Goal: Information Seeking & Learning: Stay updated

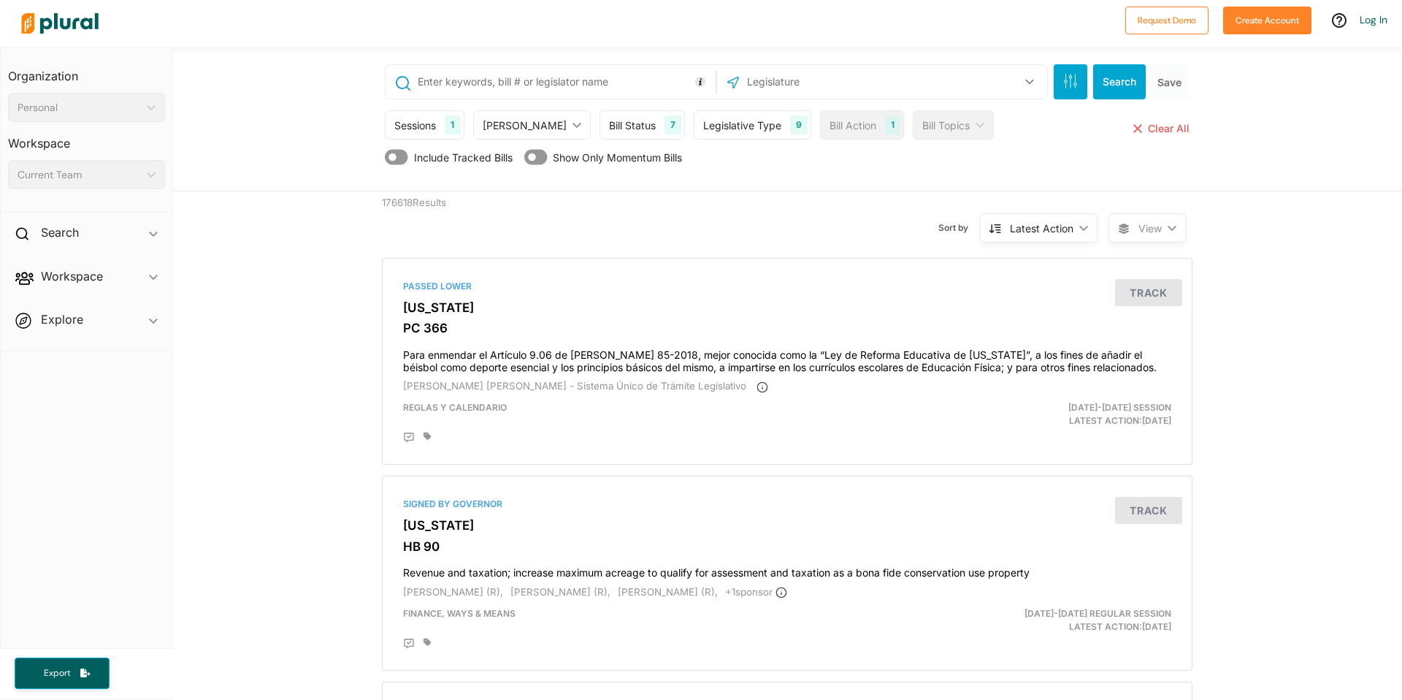
click at [609, 124] on div "Bill Status" at bounding box center [632, 125] width 47 height 15
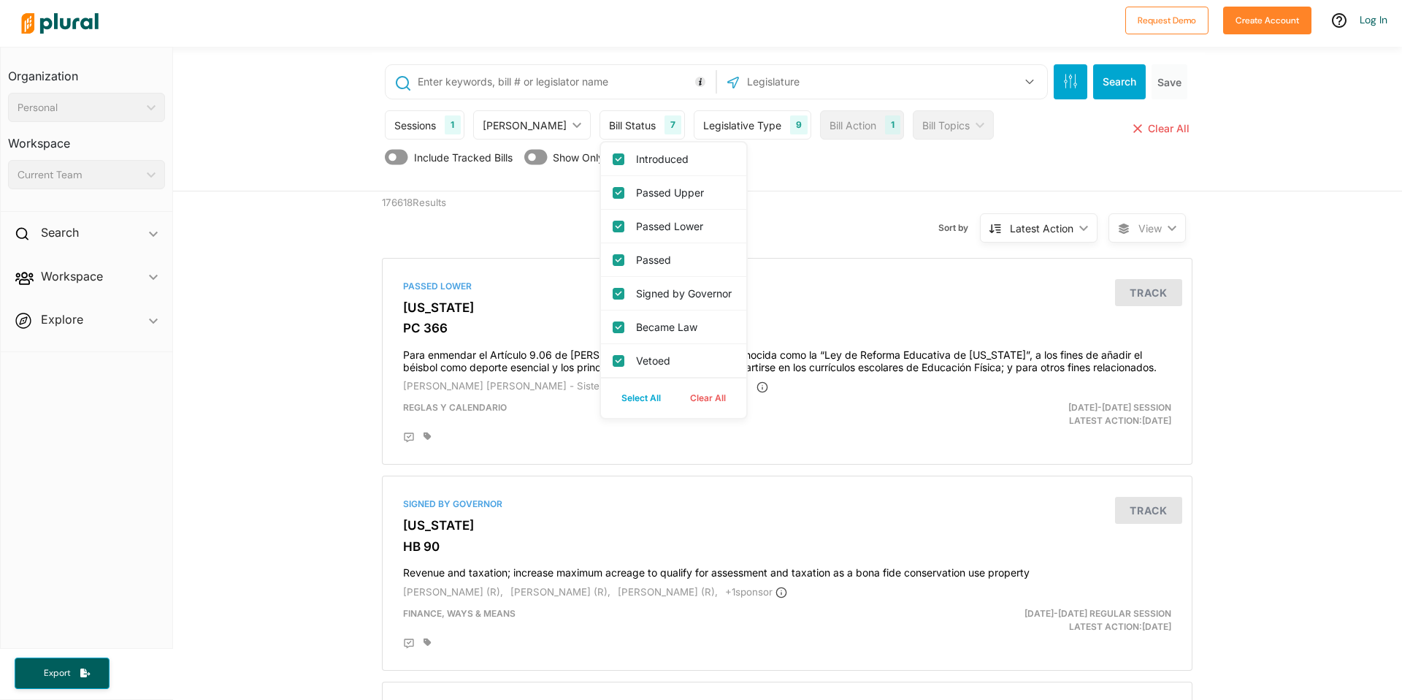
click at [799, 166] on div "Include Tracked Bills Show Only Momentum Bills" at bounding box center [789, 161] width 808 height 28
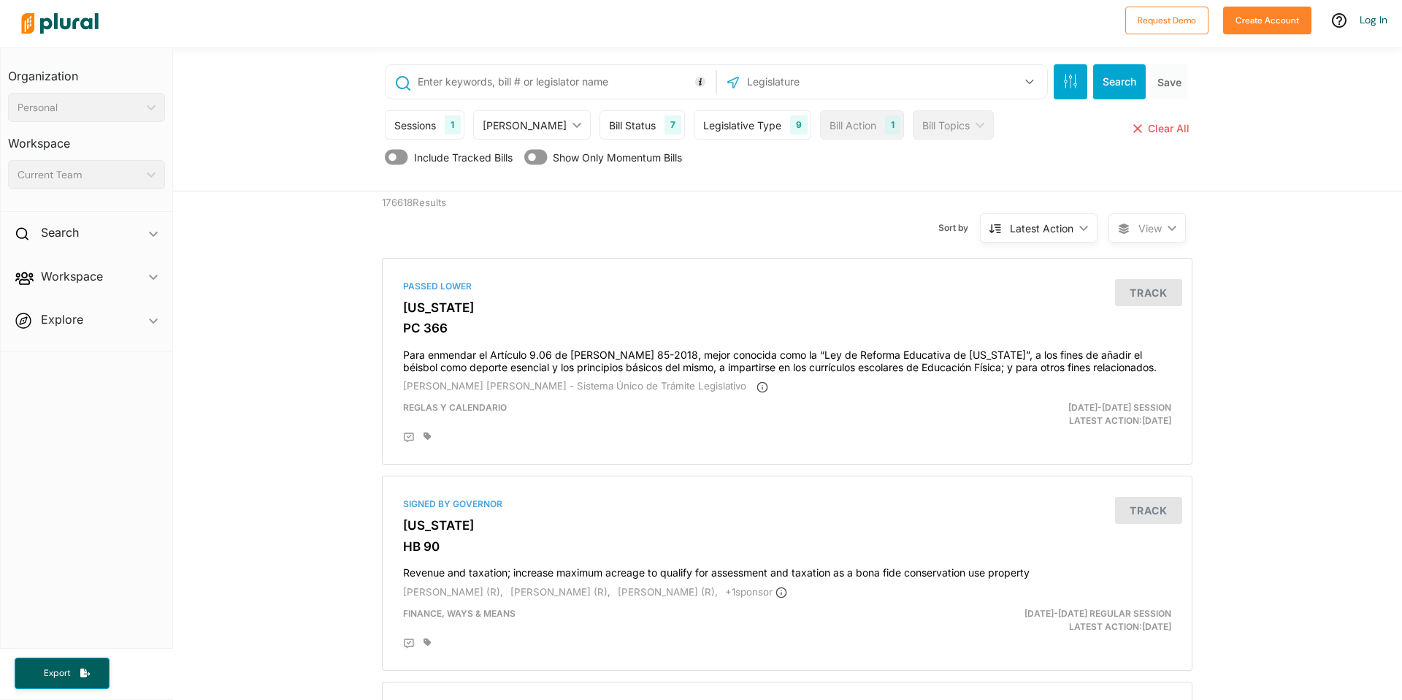
click at [725, 112] on div "Legislative Type 9" at bounding box center [753, 124] width 118 height 29
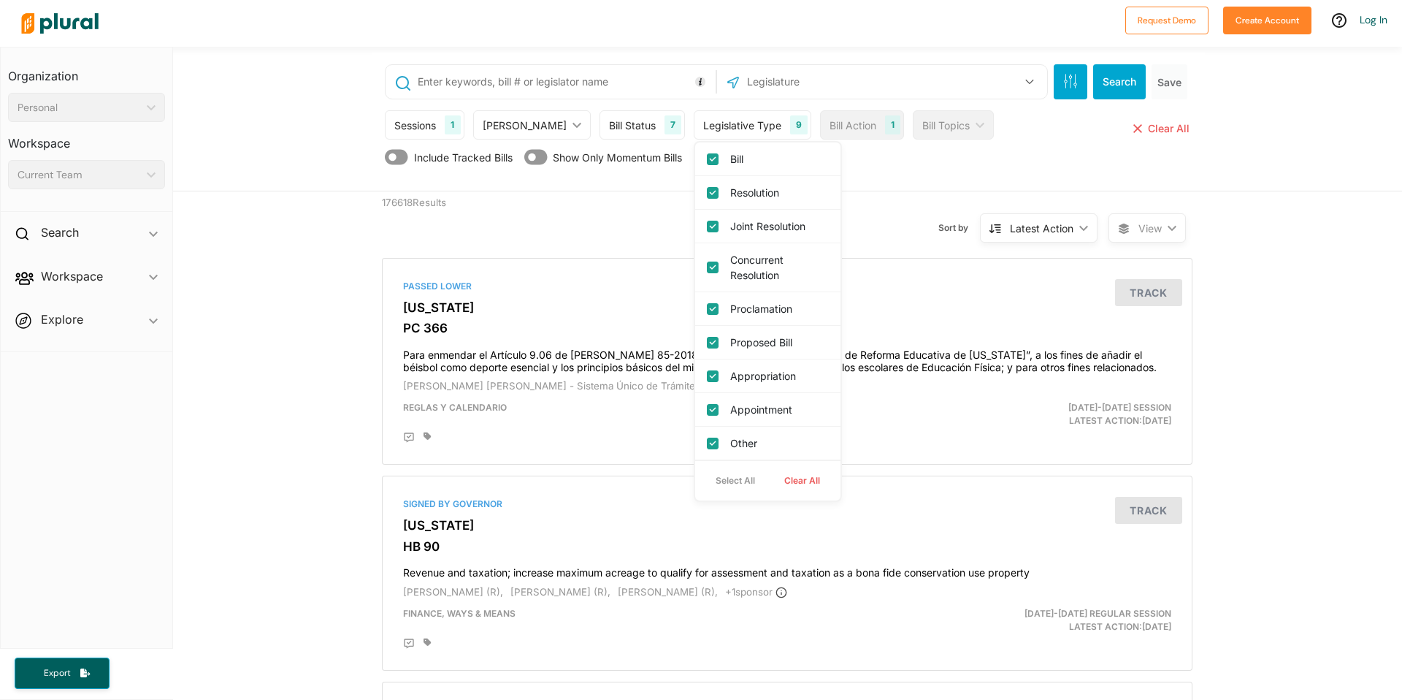
click at [840, 157] on div "Include Tracked Bills Show Only Momentum Bills" at bounding box center [789, 161] width 808 height 28
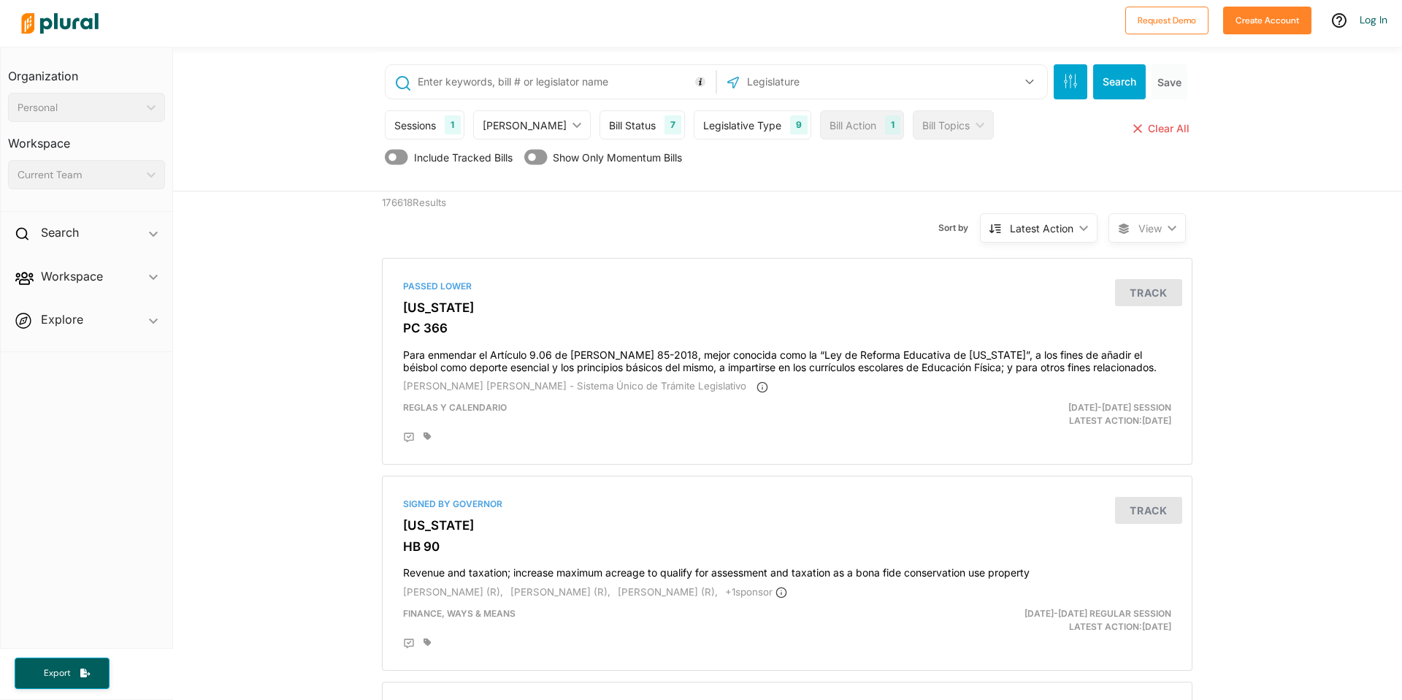
click at [498, 129] on div "[PERSON_NAME]" at bounding box center [525, 125] width 84 height 15
click at [675, 186] on div "US Congress [US_STATE] [US_STATE] [US_STATE] [US_STATE] [US_STATE] [US_STATE] […" at bounding box center [788, 122] width 832 height 138
click at [426, 123] on div "Sessions" at bounding box center [415, 125] width 42 height 15
click at [789, 197] on div "Sort by Latest Action ic_keyboard_arrow_down Relevance Latest Action Latest Act…" at bounding box center [866, 218] width 486 height 55
click at [981, 86] on div "US Congress [US_STATE] [US_STATE] [US_STATE] [US_STATE] [US_STATE] [US_STATE] […" at bounding box center [882, 82] width 323 height 28
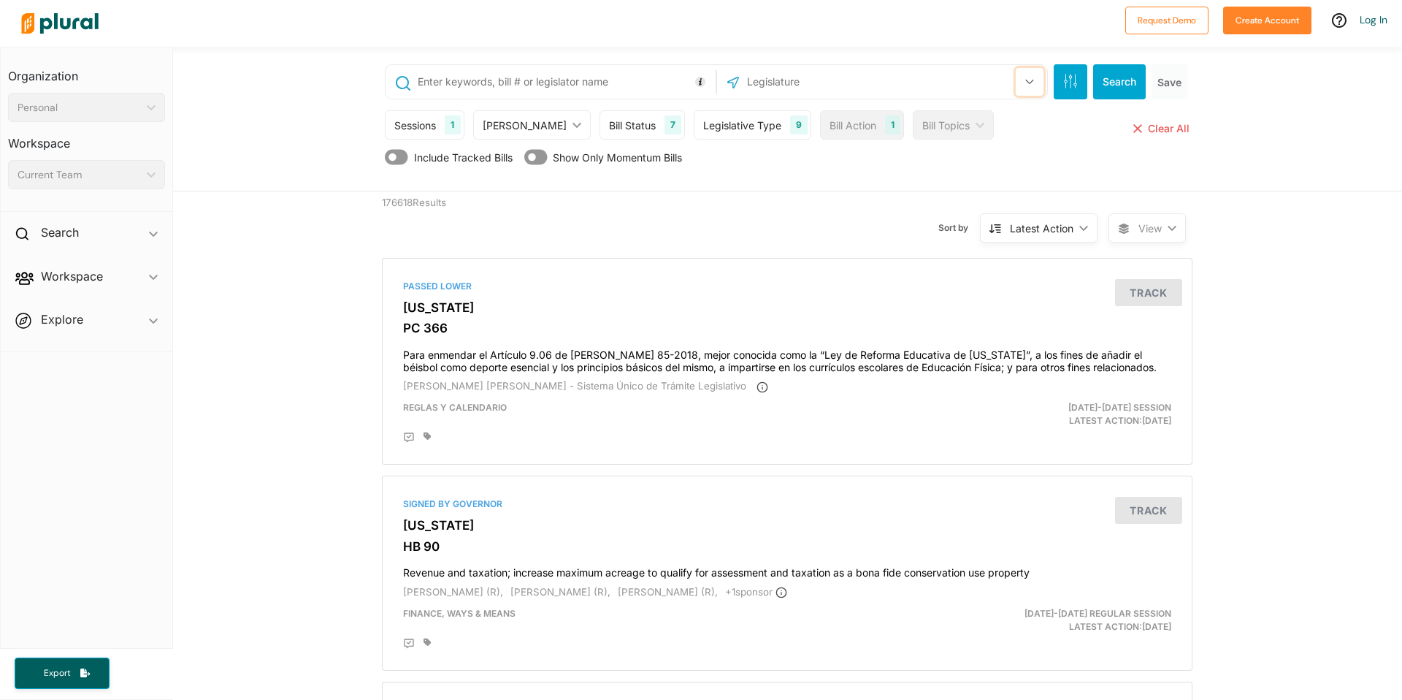
click at [1026, 83] on icon "button" at bounding box center [1029, 82] width 9 height 6
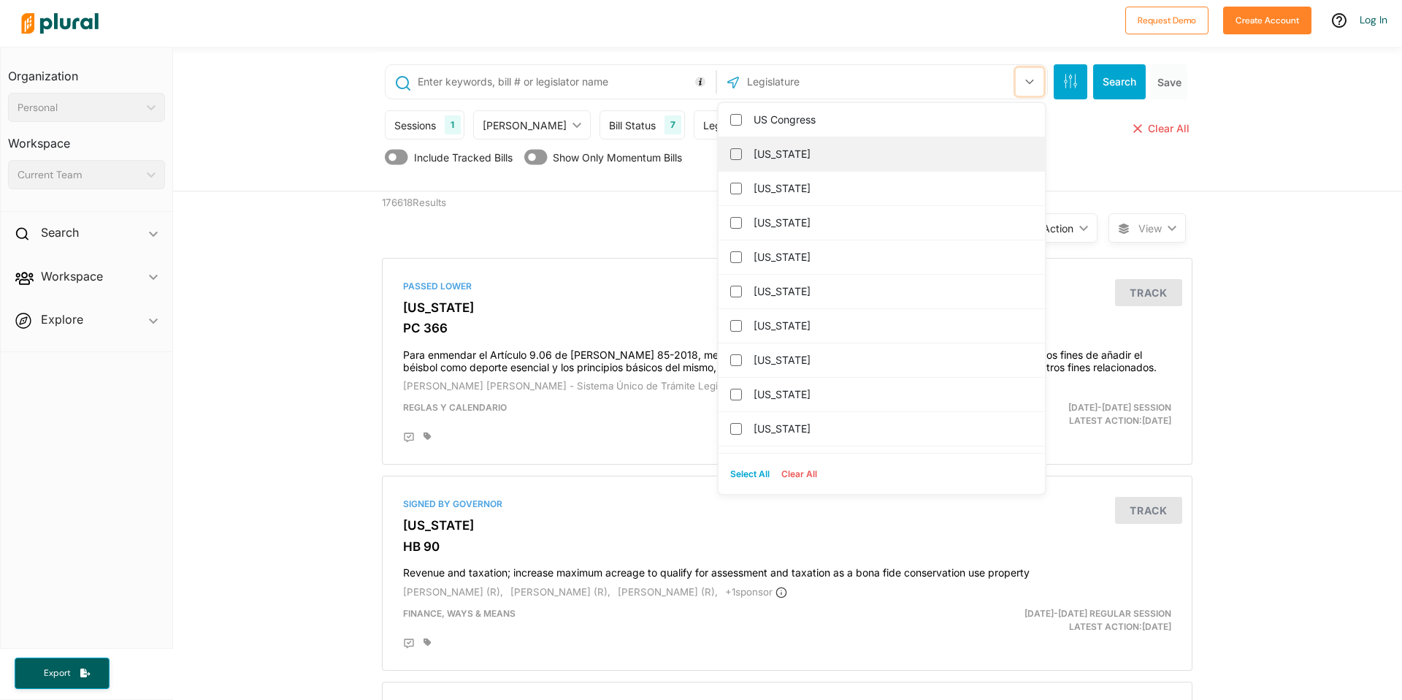
scroll to position [3, 0]
click at [1085, 136] on div "Sessions 1 Current Sessions Select All Clear All [PERSON_NAME] ic_keyboard_arro…" at bounding box center [789, 128] width 808 height 37
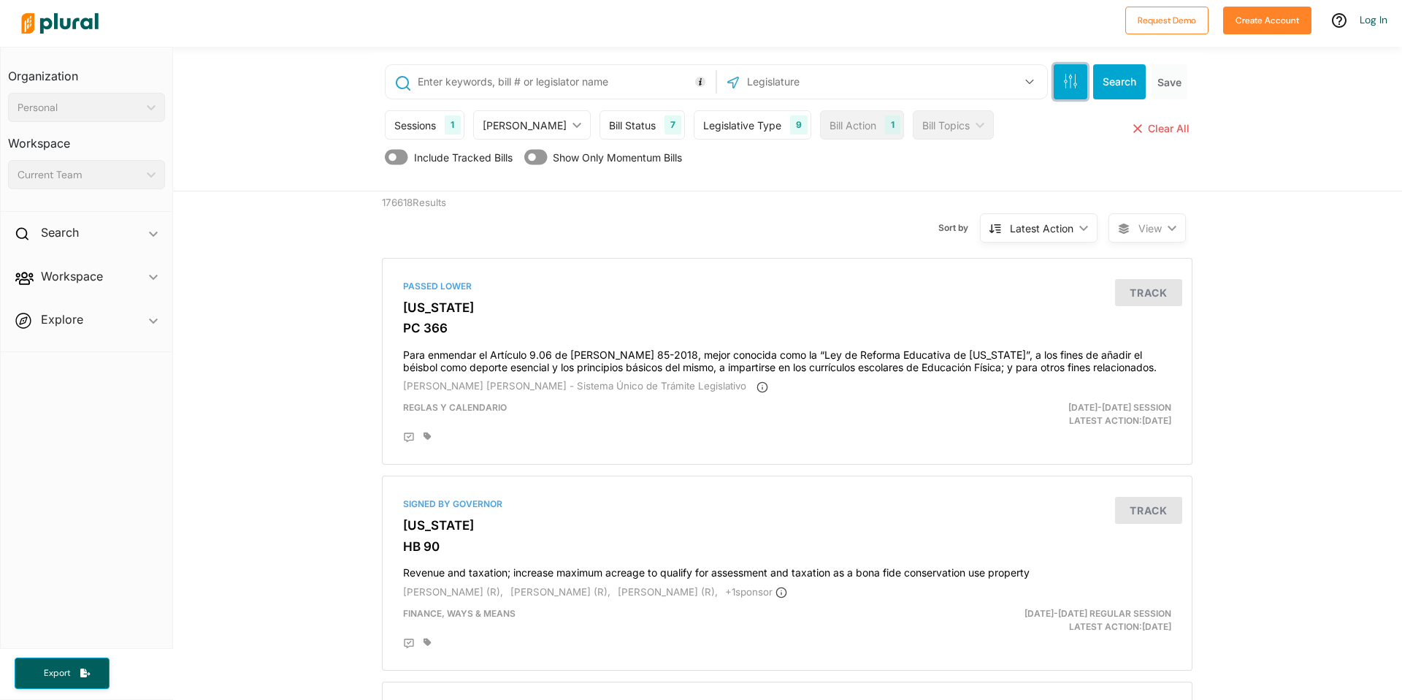
click at [1055, 85] on button "button" at bounding box center [1071, 81] width 34 height 35
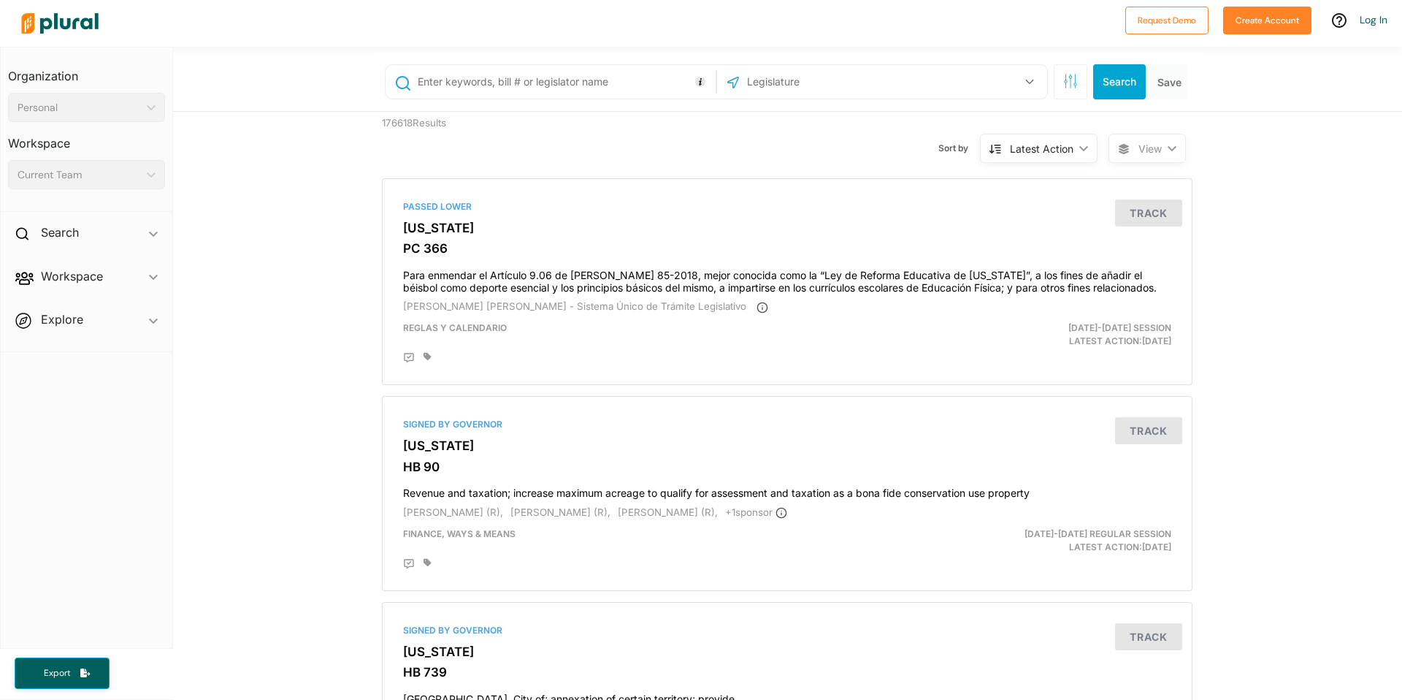
click at [1057, 154] on div "Latest Action" at bounding box center [1042, 148] width 64 height 15
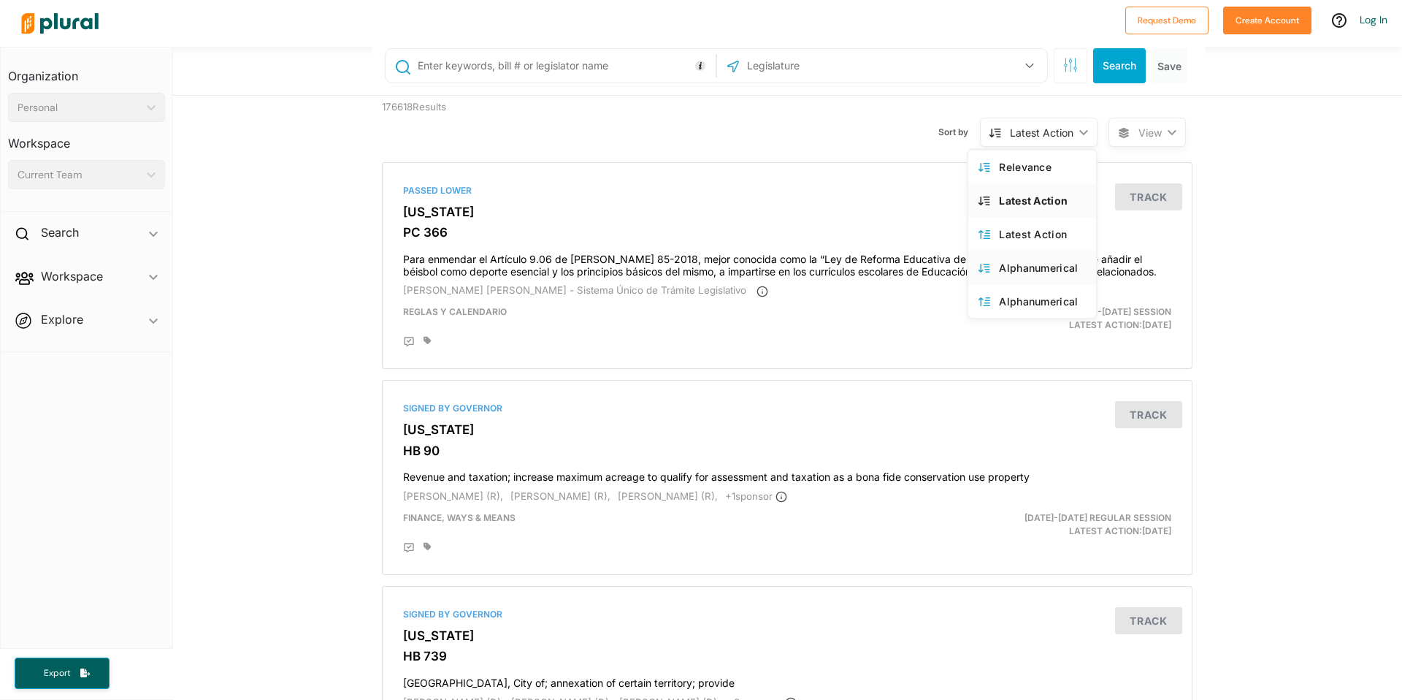
scroll to position [17, 0]
click at [945, 107] on div "Sort by Latest Action ic_keyboard_arrow_down Relevance Latest Action Latest Act…" at bounding box center [866, 122] width 486 height 55
click at [1151, 132] on span "View" at bounding box center [1149, 131] width 23 height 15
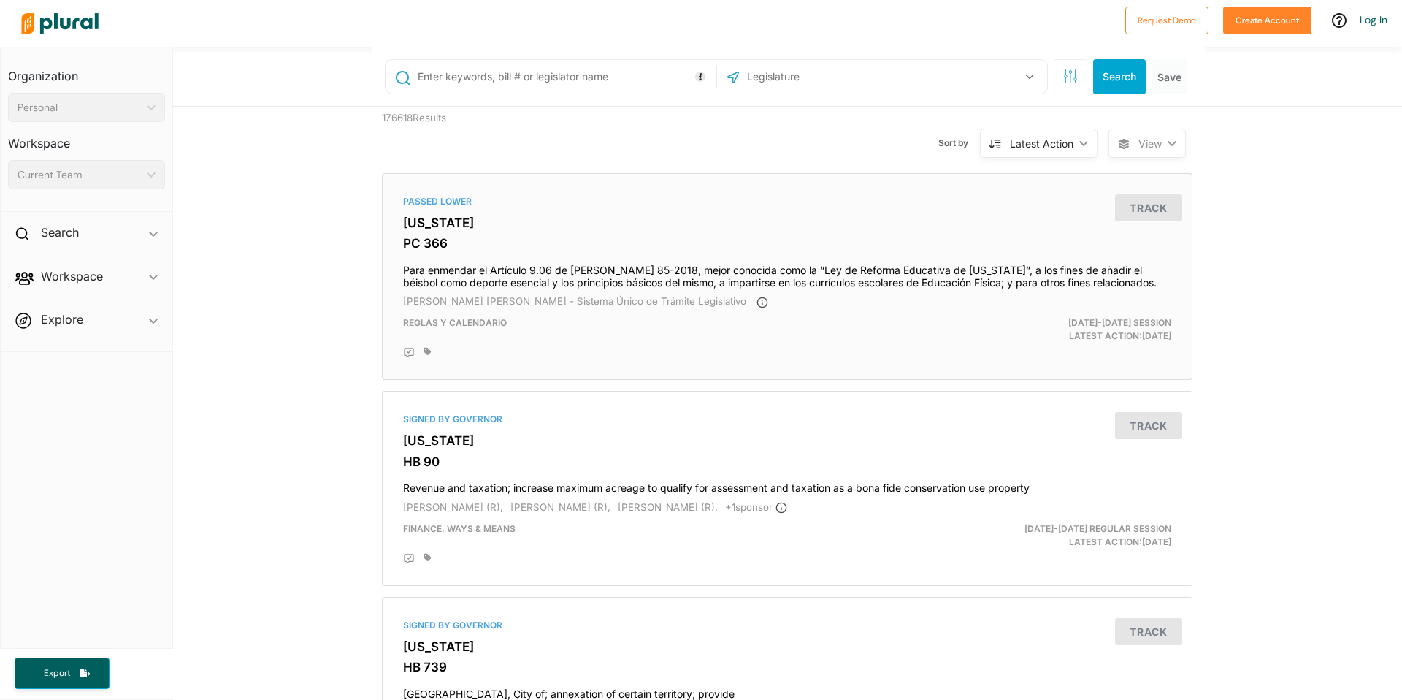
scroll to position [0, 0]
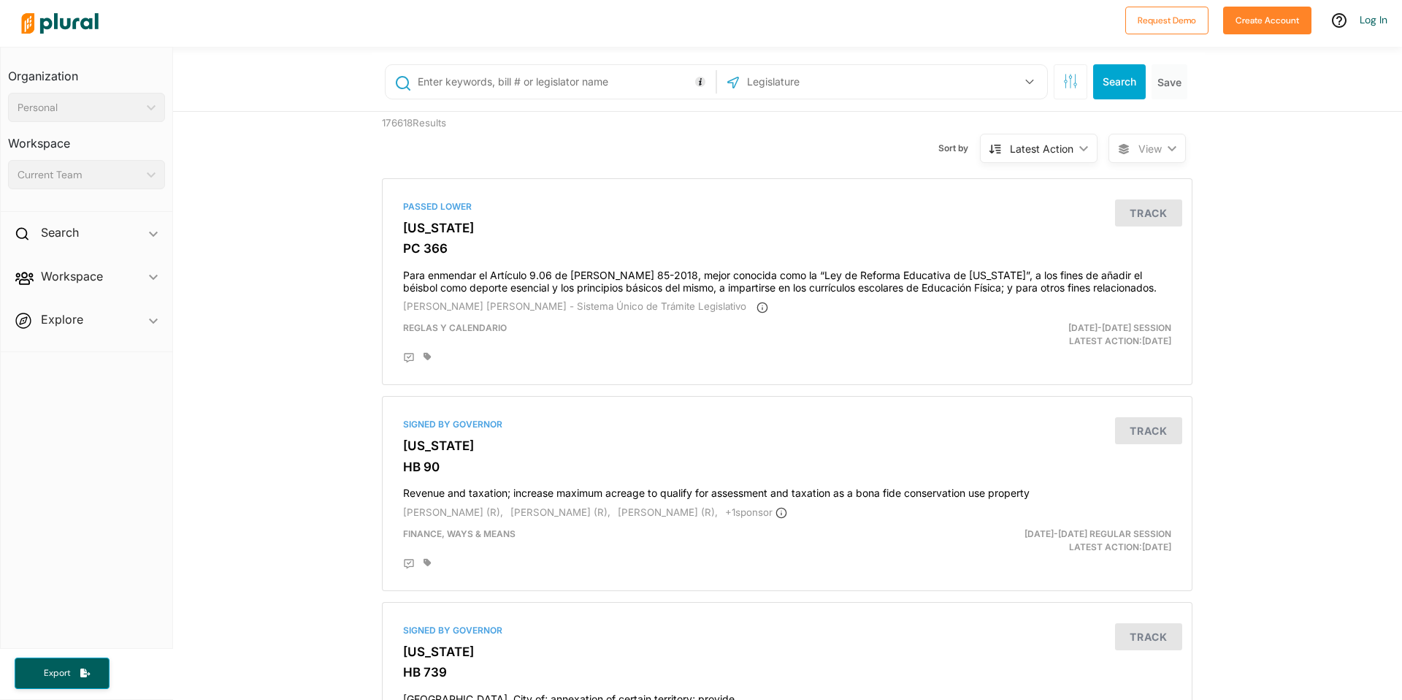
drag, startPoint x: 283, startPoint y: 264, endPoint x: 137, endPoint y: 264, distance: 146.0
click at [156, 234] on icon "ic_keyboard_arrow_down" at bounding box center [153, 234] width 9 height 7
click at [148, 311] on span "Workspace ic_keyboard_arrow_down Members Bills Tags Saved Searches Activity" at bounding box center [87, 313] width 172 height 39
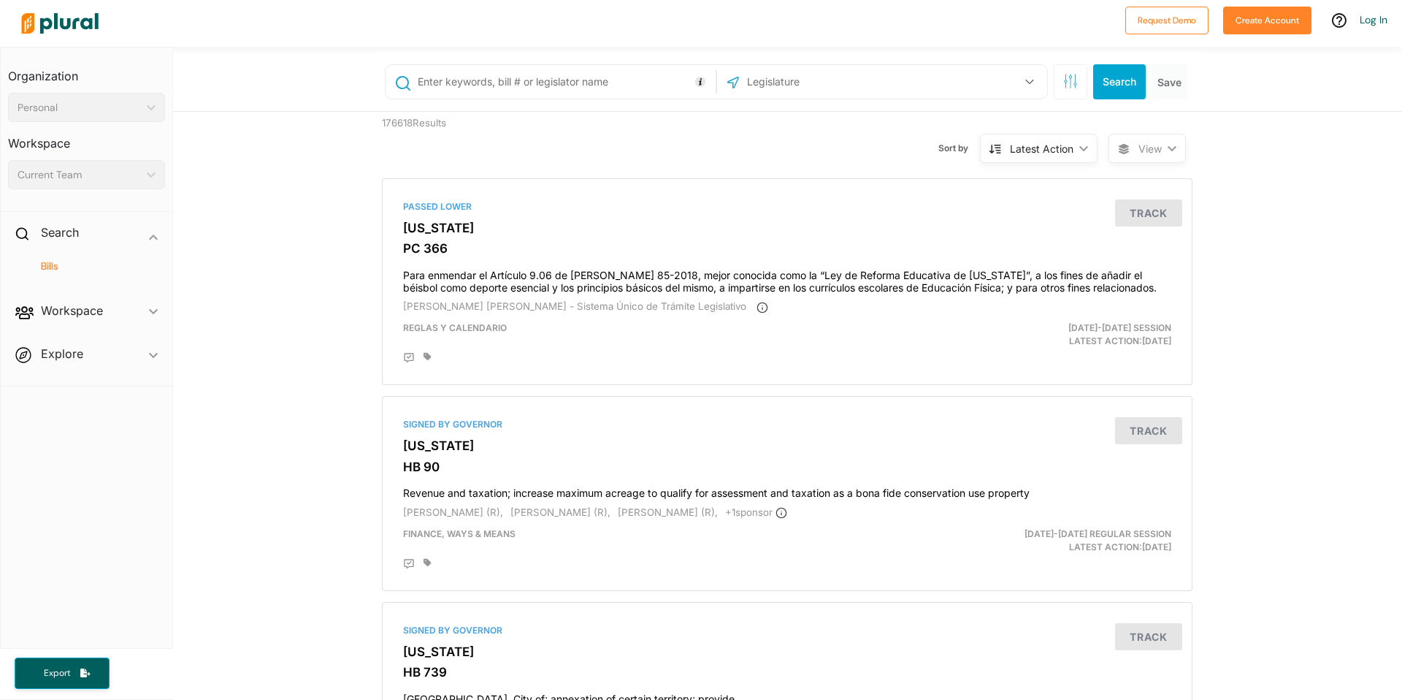
click at [134, 350] on span "Explore ic_keyboard_arrow_down Overview" at bounding box center [87, 356] width 172 height 39
